Goal: Task Accomplishment & Management: Complete application form

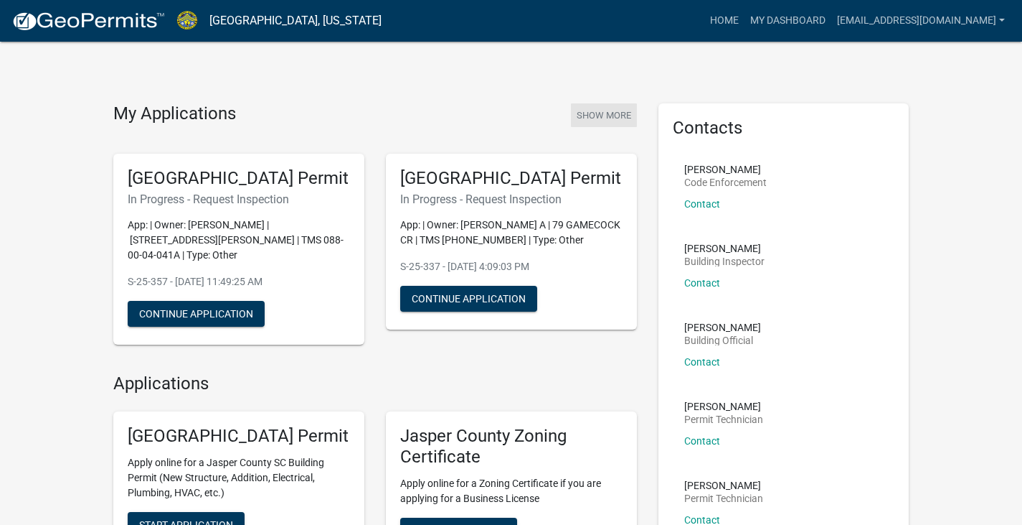
click at [603, 116] on button "Show More" at bounding box center [604, 115] width 66 height 24
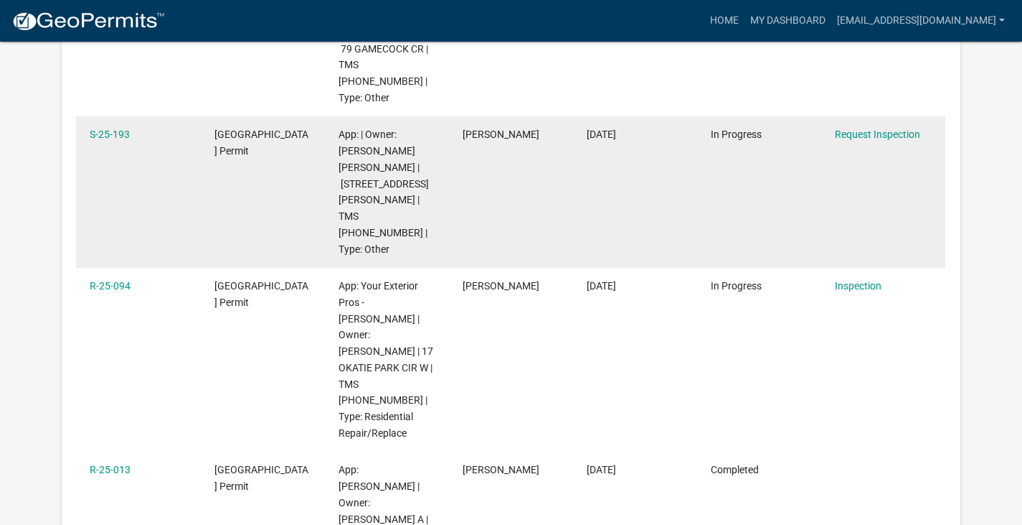
scroll to position [405, 0]
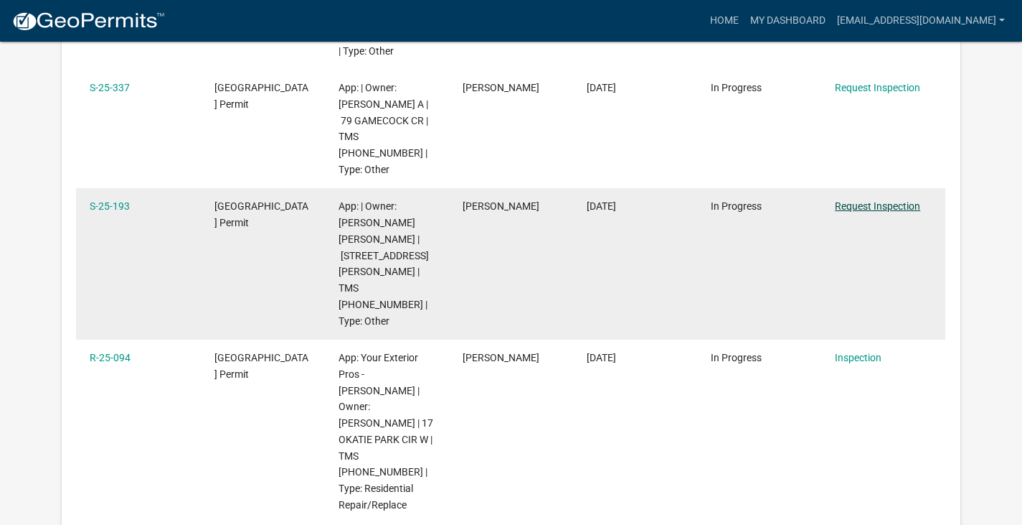
click at [894, 200] on link "Request Inspection" at bounding box center [877, 205] width 85 height 11
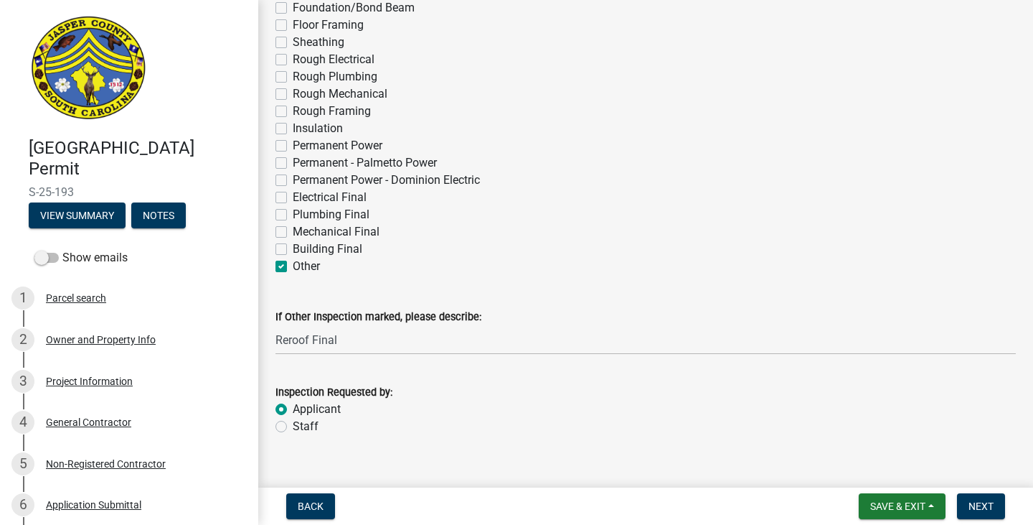
scroll to position [207, 0]
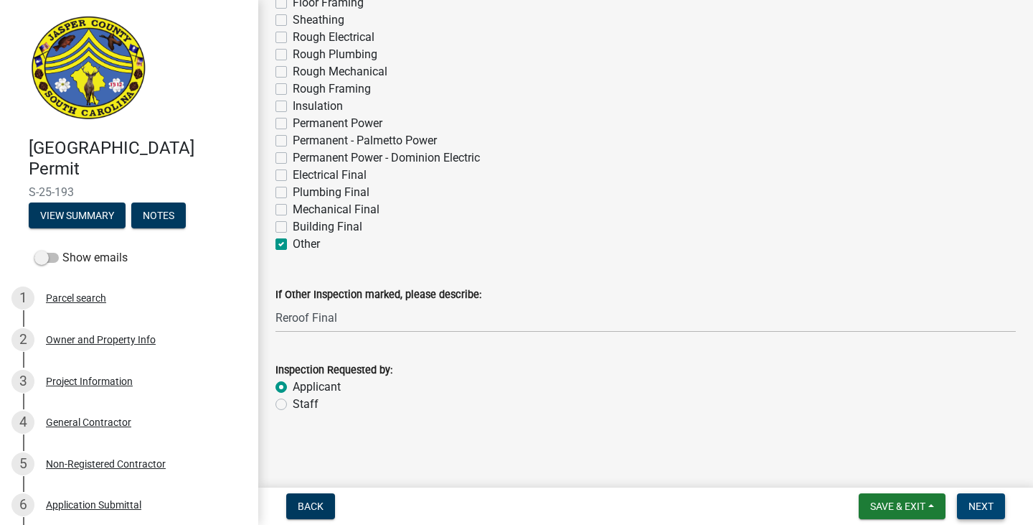
click at [975, 507] on span "Next" at bounding box center [981, 505] width 25 height 11
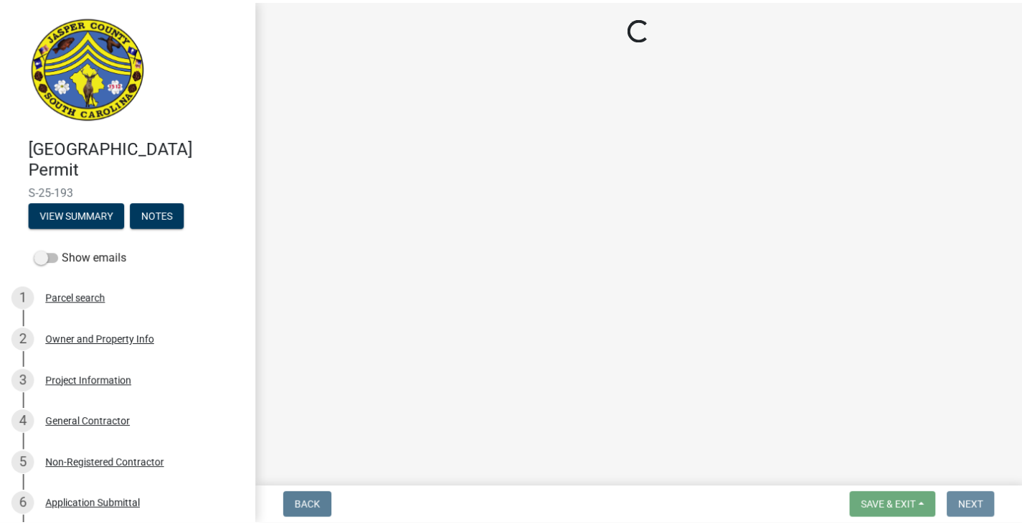
scroll to position [0, 0]
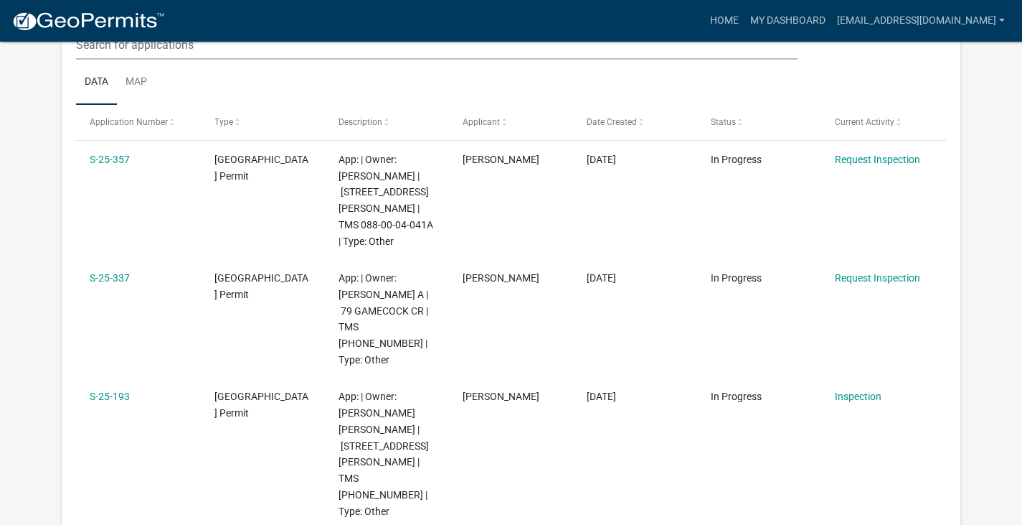
scroll to position [190, 0]
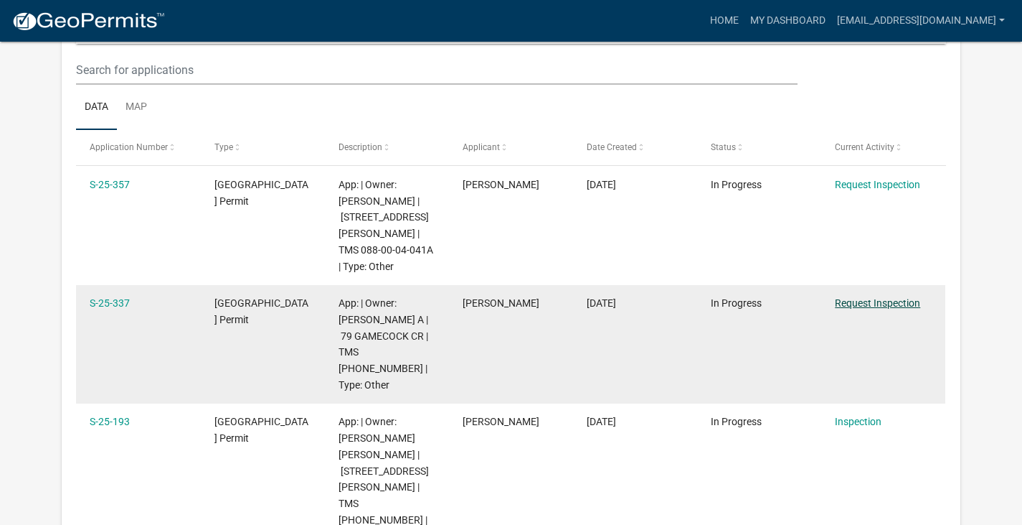
click at [872, 297] on link "Request Inspection" at bounding box center [877, 302] width 85 height 11
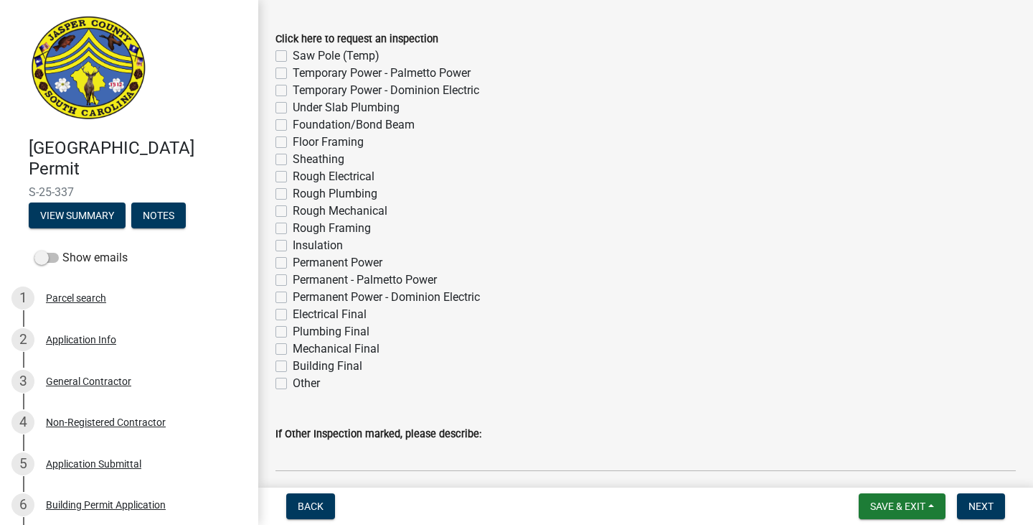
scroll to position [144, 0]
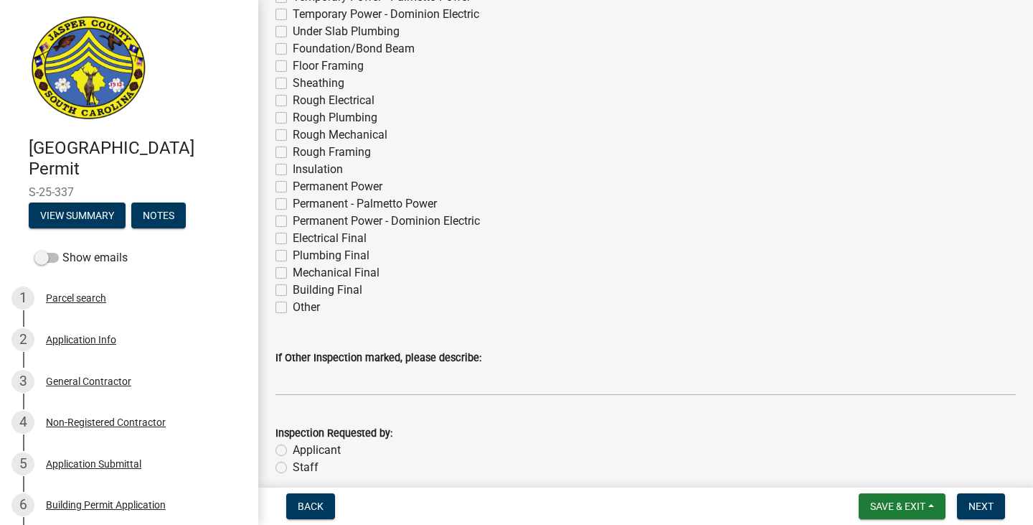
click at [294, 306] on label "Other" at bounding box center [306, 306] width 27 height 17
click at [294, 306] on input "Other" at bounding box center [297, 302] width 9 height 9
checkbox input "true"
checkbox input "false"
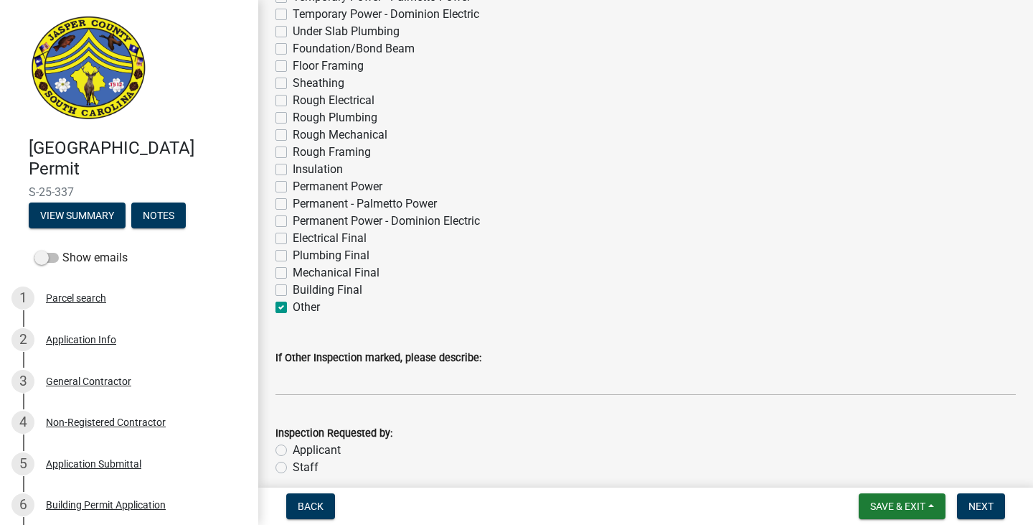
checkbox input "false"
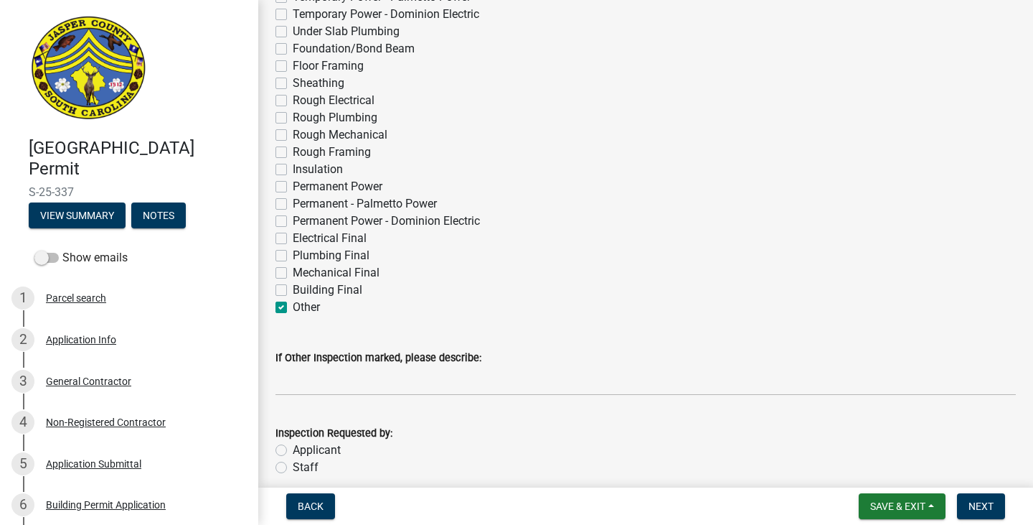
checkbox input "false"
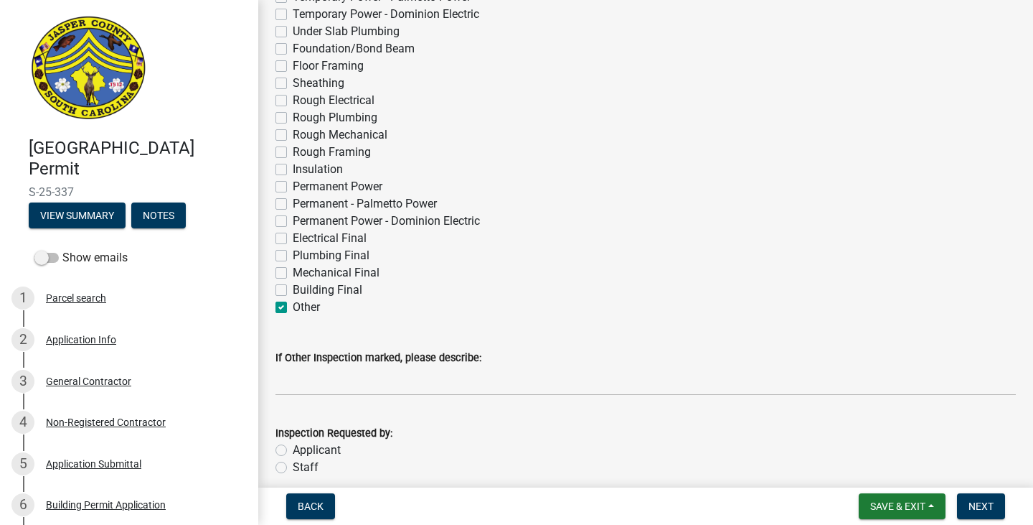
checkbox input "false"
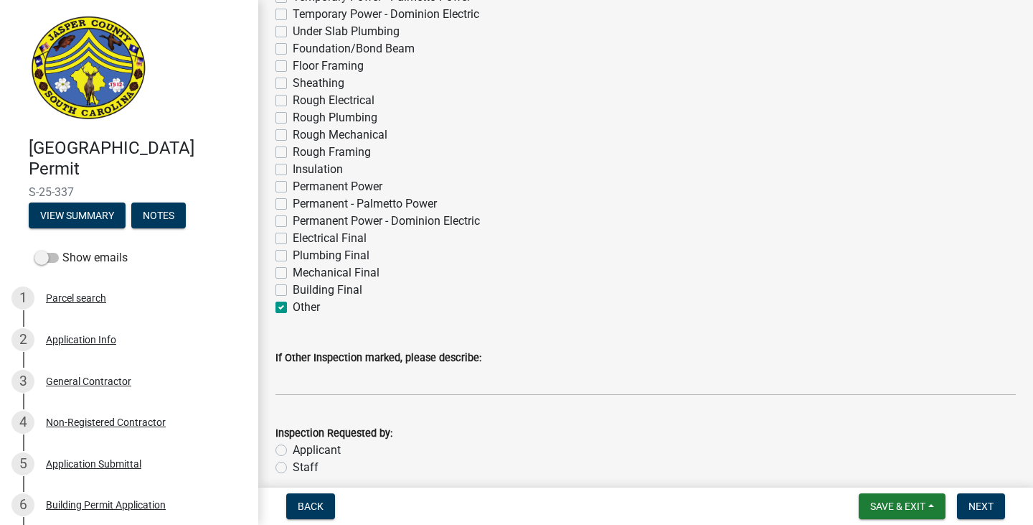
checkbox input "false"
checkbox input "true"
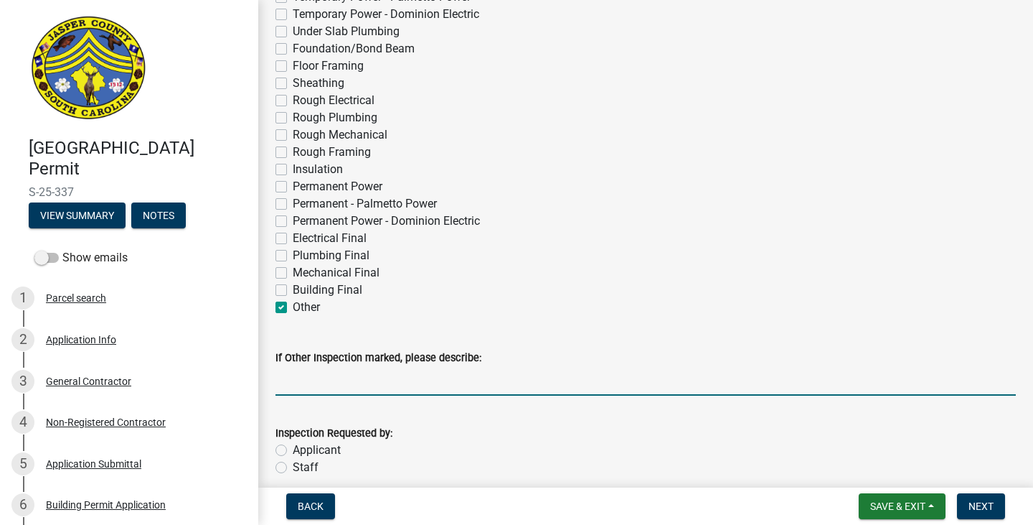
click at [316, 380] on input "If Other Inspection marked, please describe:" at bounding box center [646, 380] width 740 height 29
type input "Reroof Final"
click at [288, 448] on div "Applicant" at bounding box center [646, 449] width 740 height 17
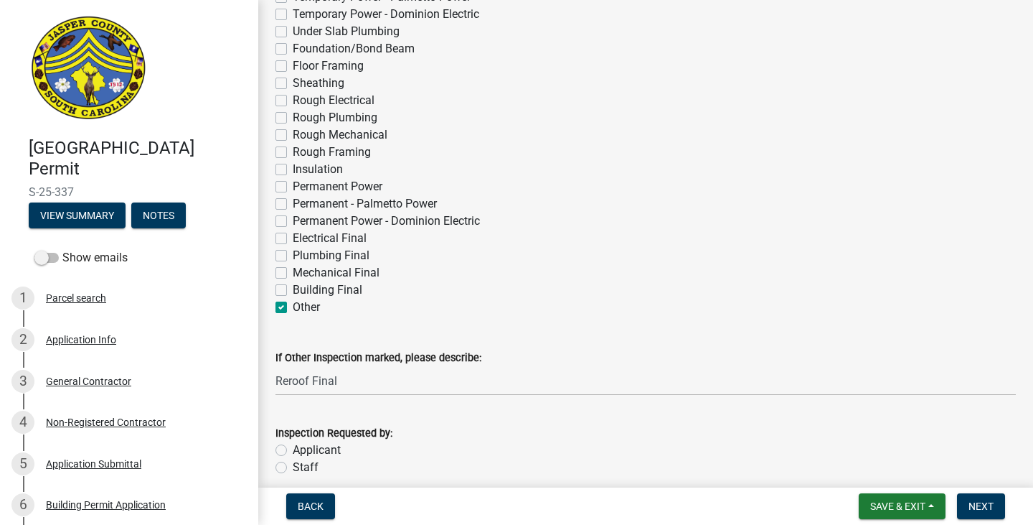
click at [318, 449] on label "Applicant" at bounding box center [317, 449] width 48 height 17
click at [302, 449] on input "Applicant" at bounding box center [297, 445] width 9 height 9
radio input "true"
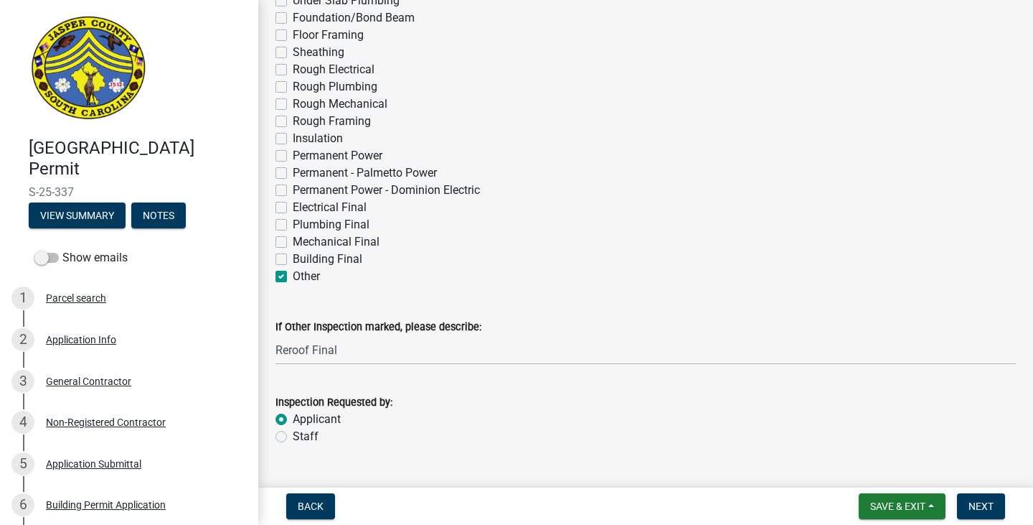
scroll to position [207, 0]
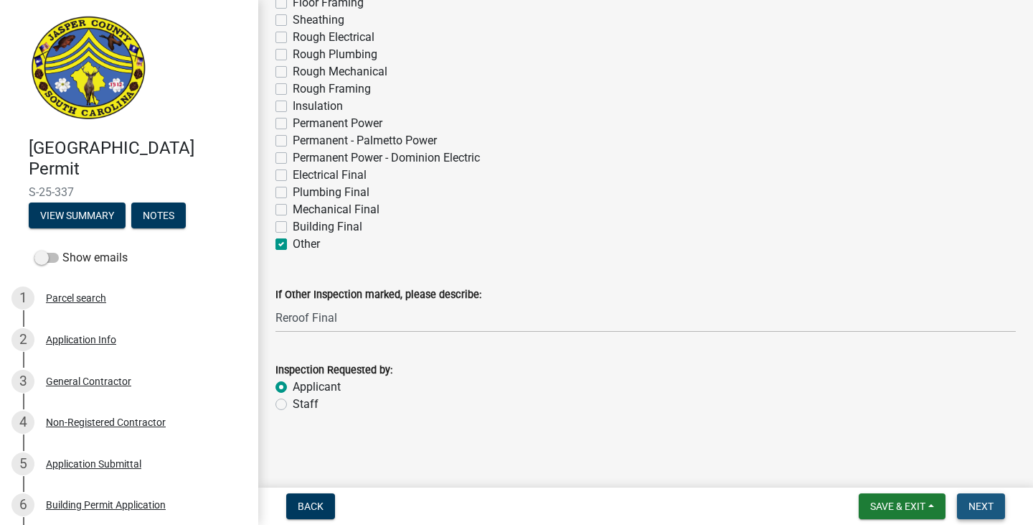
click at [974, 507] on span "Next" at bounding box center [981, 505] width 25 height 11
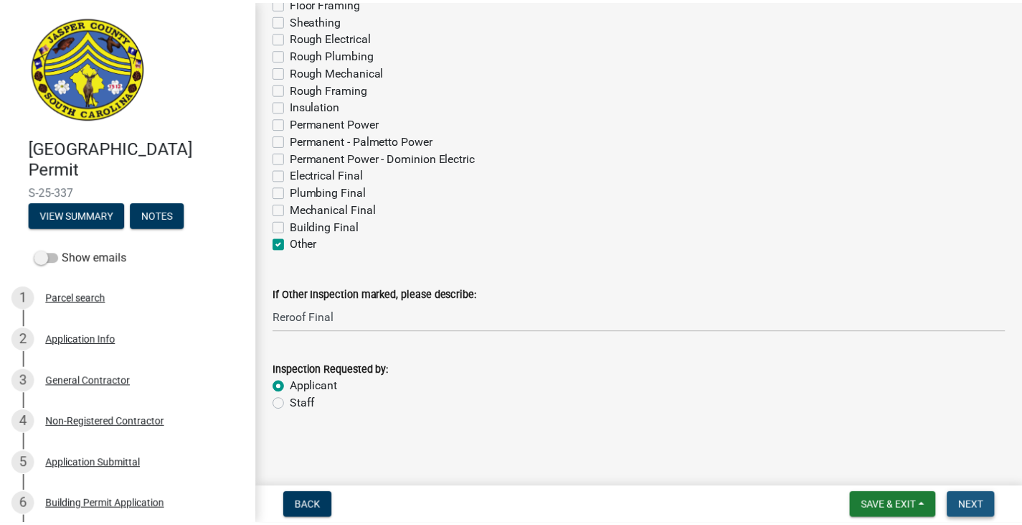
scroll to position [0, 0]
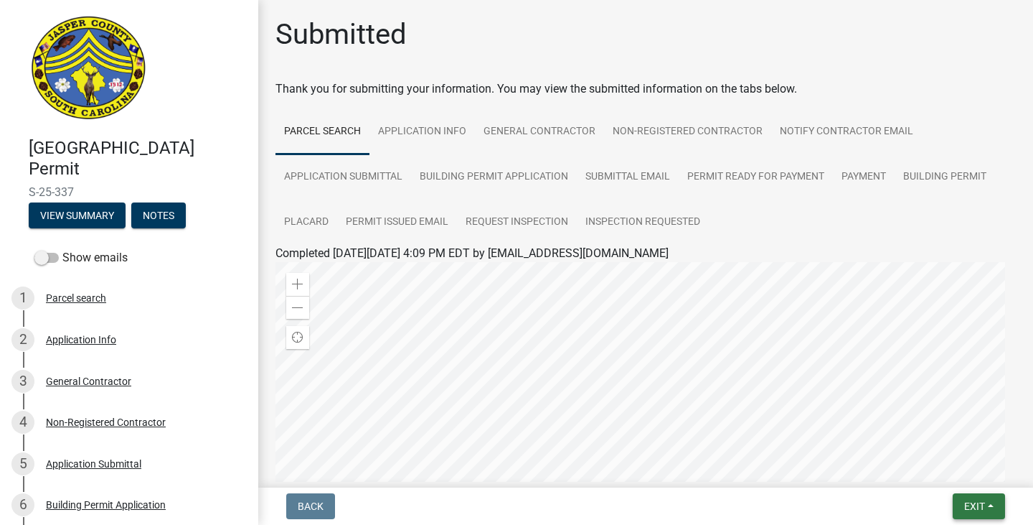
click at [964, 507] on span "Exit" at bounding box center [974, 505] width 21 height 11
click at [947, 464] on button "Save & Exit" at bounding box center [947, 468] width 115 height 34
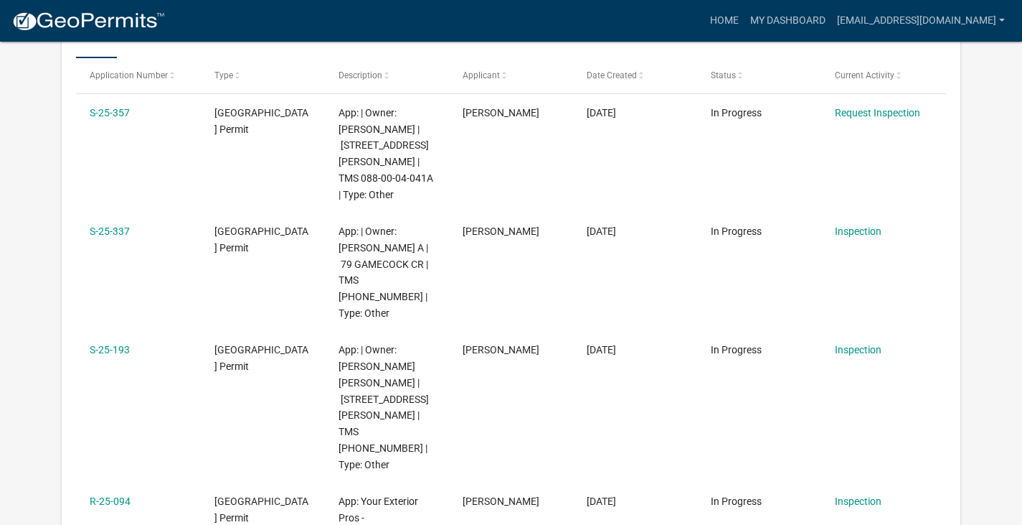
scroll to position [118, 0]
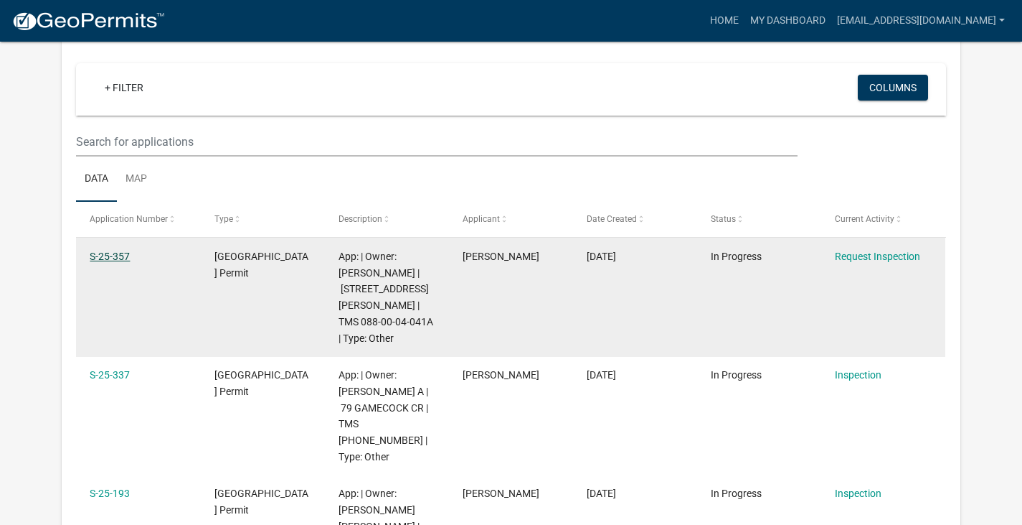
click at [112, 253] on link "S-25-357" at bounding box center [110, 255] width 40 height 11
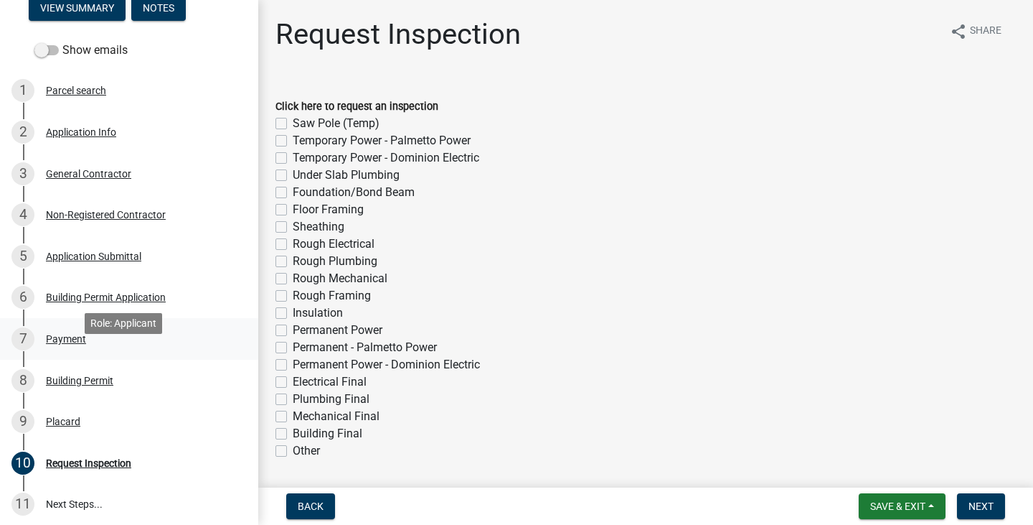
scroll to position [215, 0]
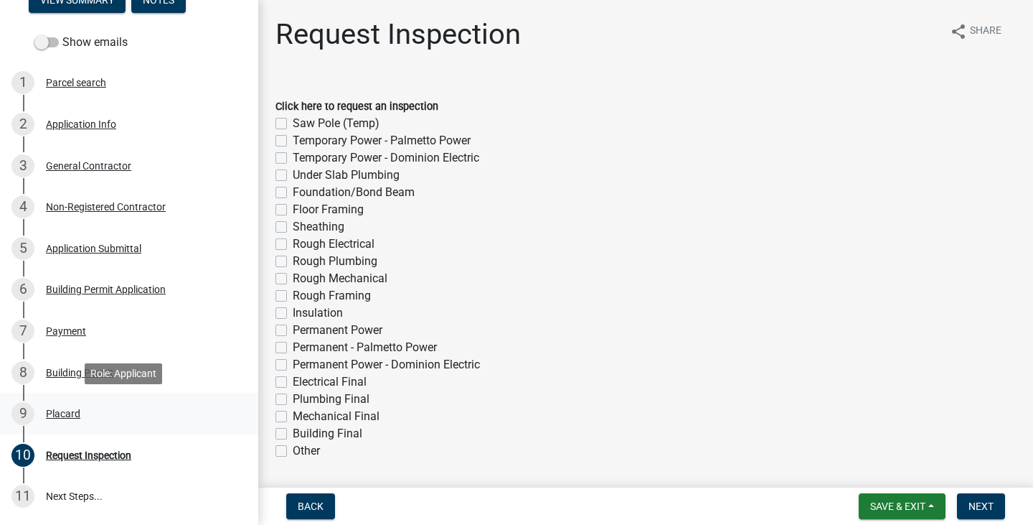
click at [65, 409] on div "Placard" at bounding box center [63, 413] width 34 height 10
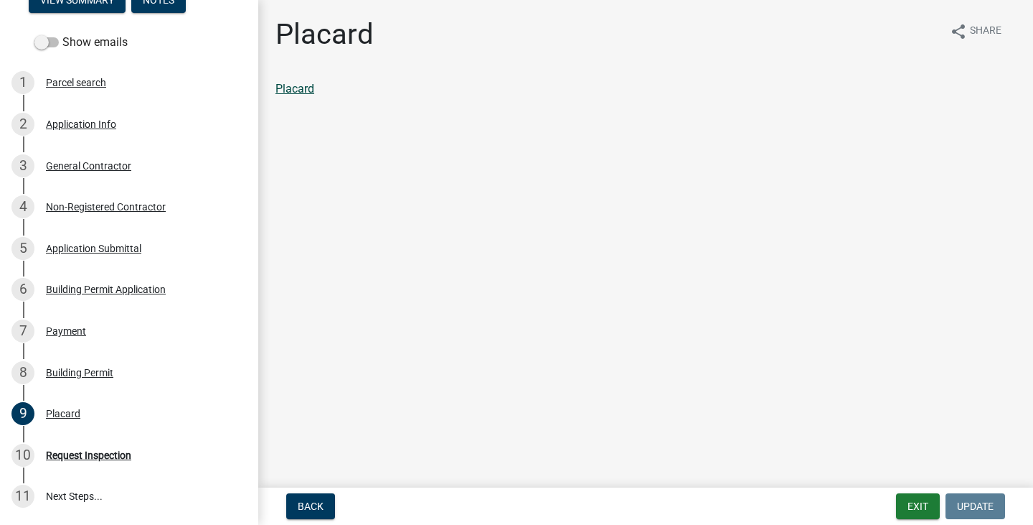
click at [296, 85] on link "Placard" at bounding box center [295, 89] width 39 height 14
click at [80, 490] on link "11 Next Steps..." at bounding box center [129, 497] width 258 height 42
click at [88, 455] on div "Request Inspection" at bounding box center [88, 455] width 85 height 10
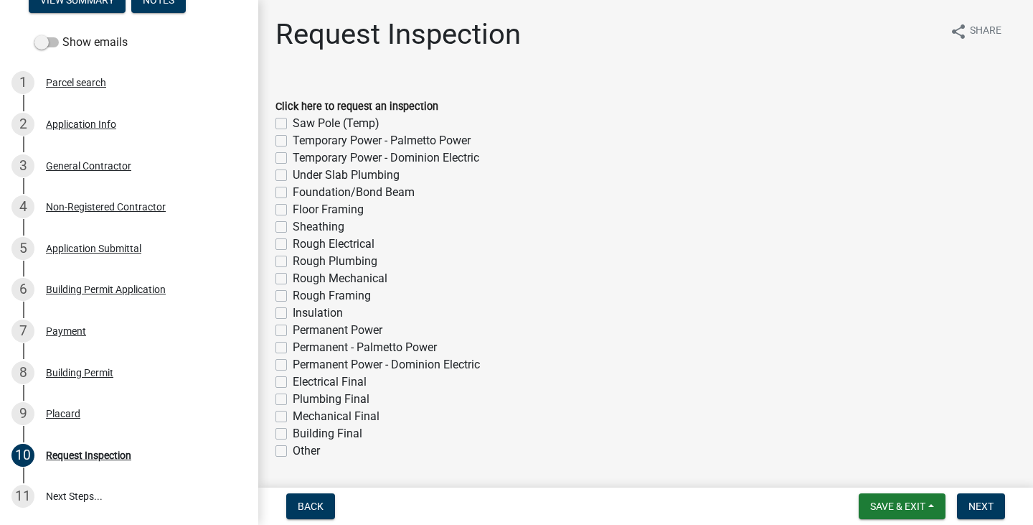
click at [309, 443] on label "Other" at bounding box center [306, 450] width 27 height 17
click at [302, 443] on input "Other" at bounding box center [297, 446] width 9 height 9
checkbox input "true"
checkbox input "false"
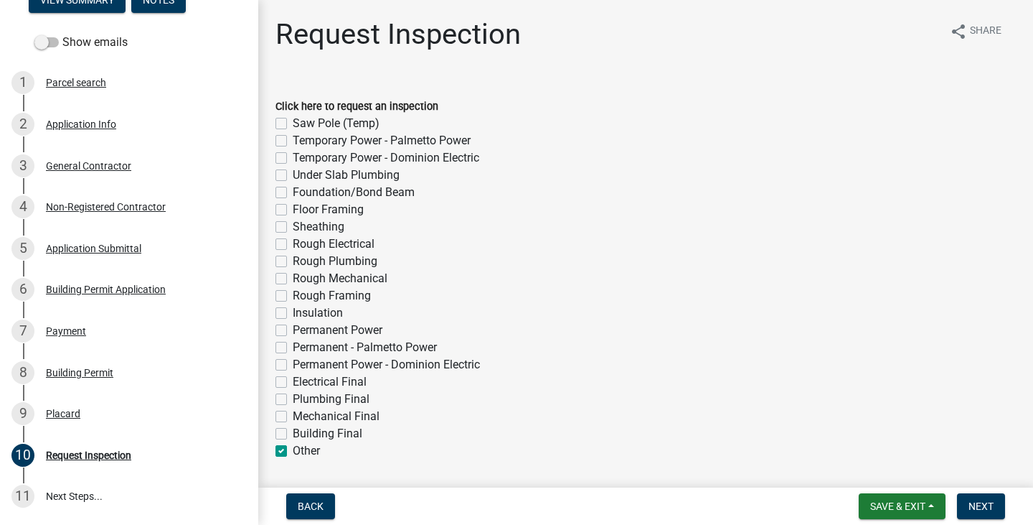
checkbox input "false"
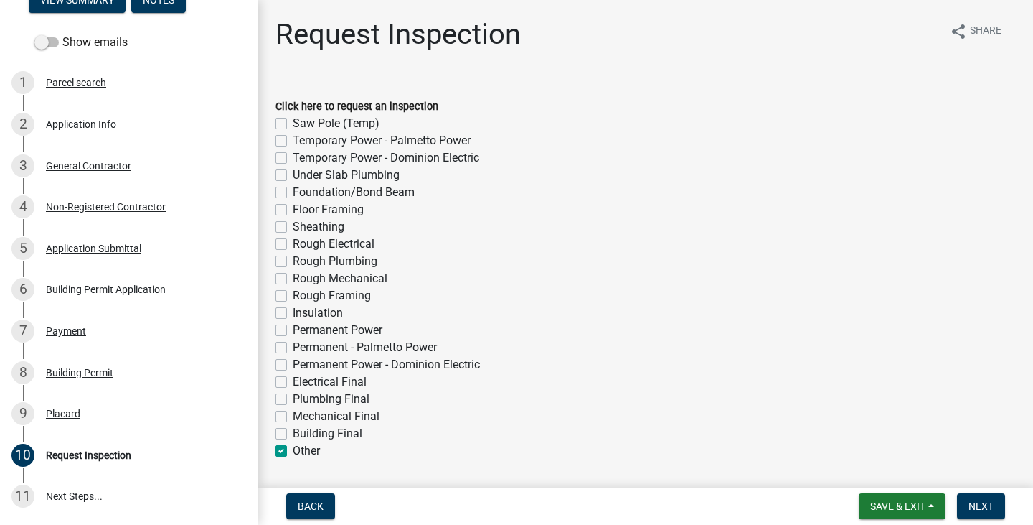
checkbox input "false"
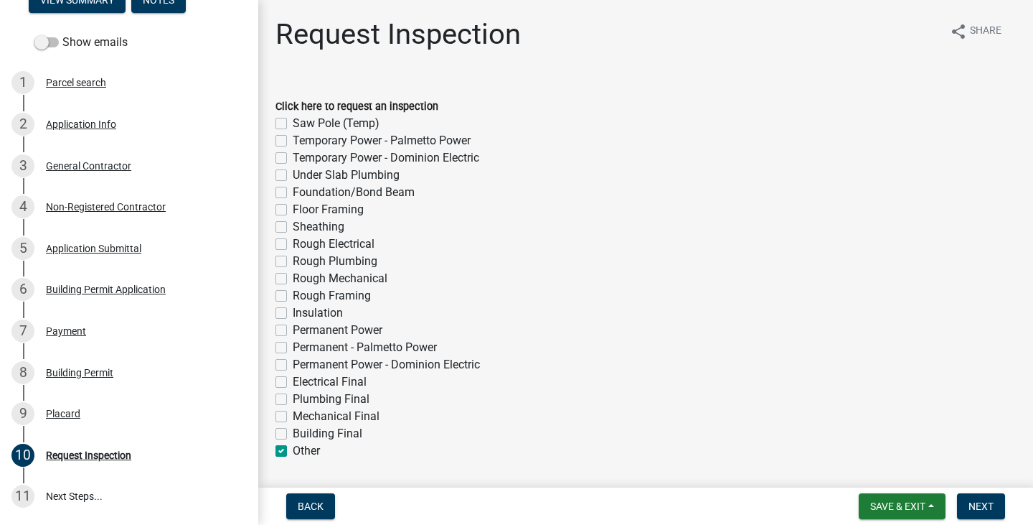
checkbox input "false"
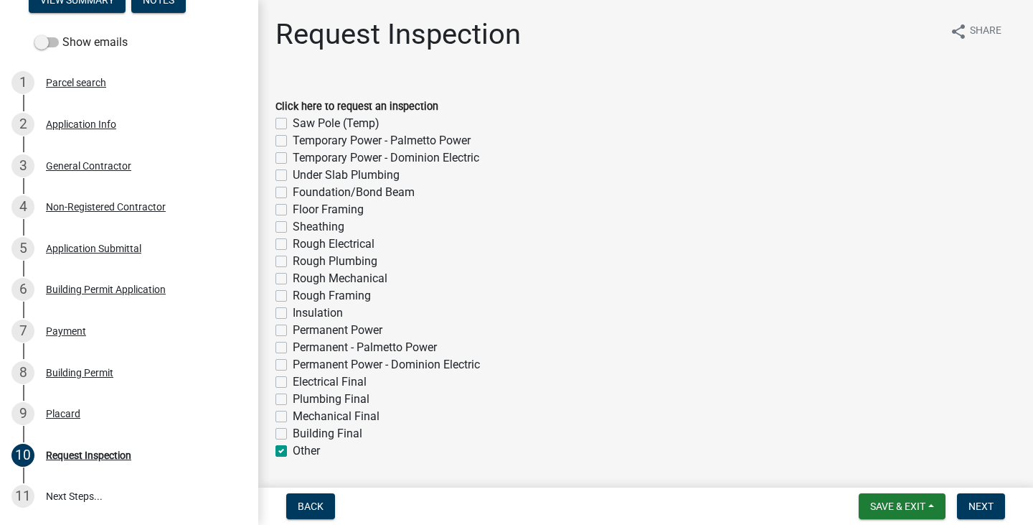
checkbox input "false"
checkbox input "true"
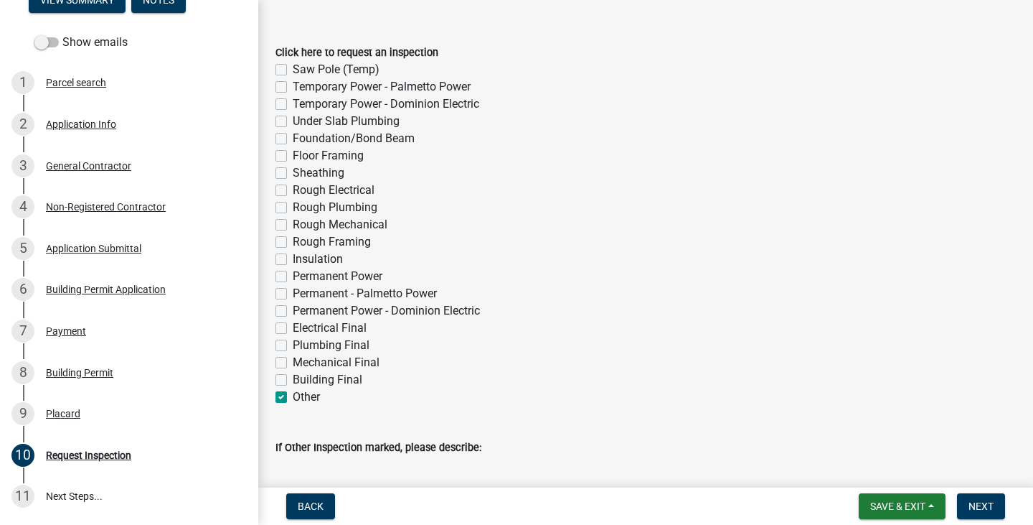
scroll to position [144, 0]
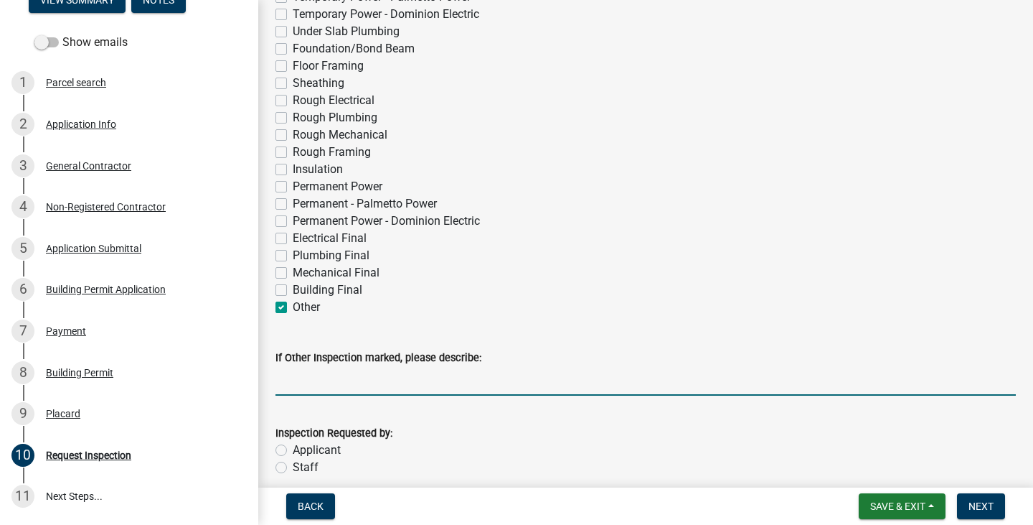
click at [348, 392] on input "If Other Inspection marked, please describe:" at bounding box center [646, 380] width 740 height 29
type input "Reroof Final"
click at [311, 449] on label "Applicant" at bounding box center [317, 449] width 48 height 17
click at [302, 449] on input "Applicant" at bounding box center [297, 445] width 9 height 9
radio input "true"
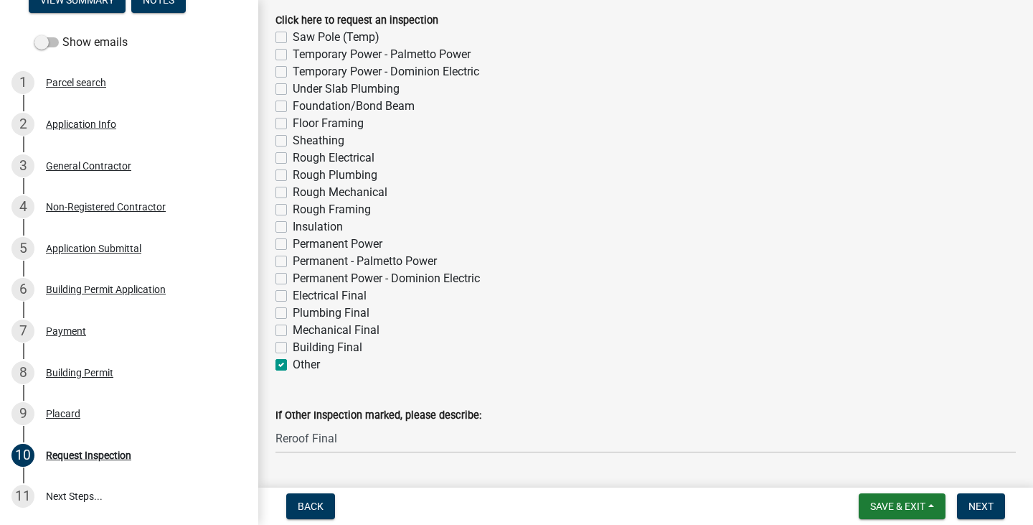
scroll to position [207, 0]
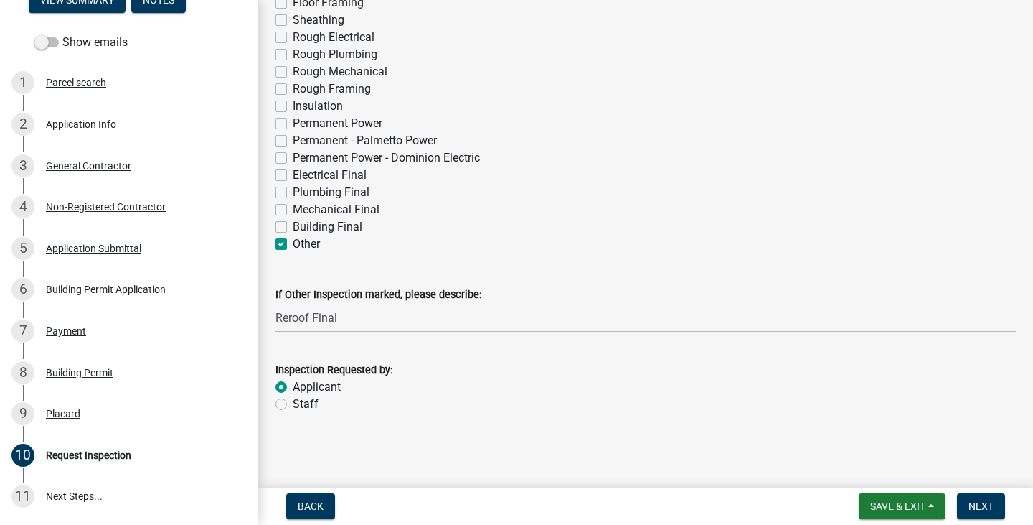
click at [693, 434] on div "Request Inspection share Share Click here to request an inspection Saw Pole (Te…" at bounding box center [646, 125] width 762 height 628
click at [988, 511] on span "Next" at bounding box center [981, 505] width 25 height 11
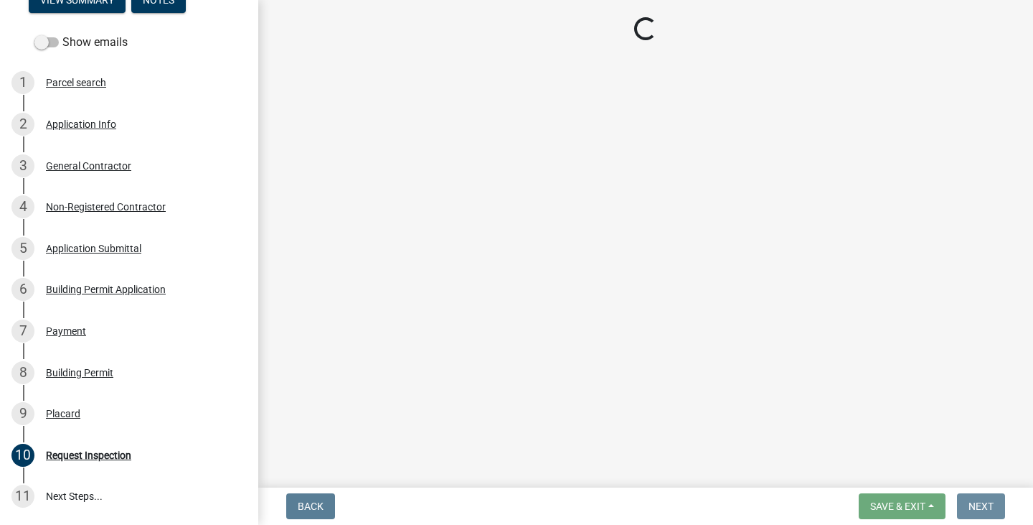
scroll to position [0, 0]
